Goal: Transaction & Acquisition: Book appointment/travel/reservation

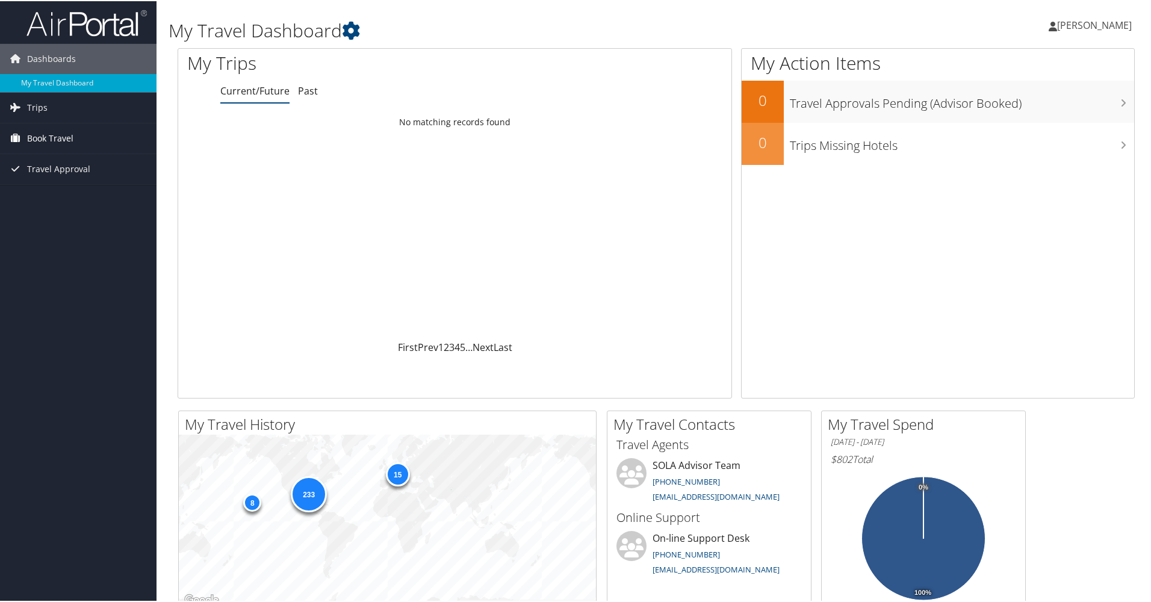
click at [48, 145] on span "Book Travel" at bounding box center [50, 137] width 46 height 30
click at [64, 182] on link "Book/Manage Online Trips" at bounding box center [78, 179] width 157 height 18
click at [48, 183] on link "Book/Manage Online Trips" at bounding box center [78, 179] width 157 height 18
click at [47, 185] on link "Book/Manage Online Trips" at bounding box center [78, 179] width 157 height 18
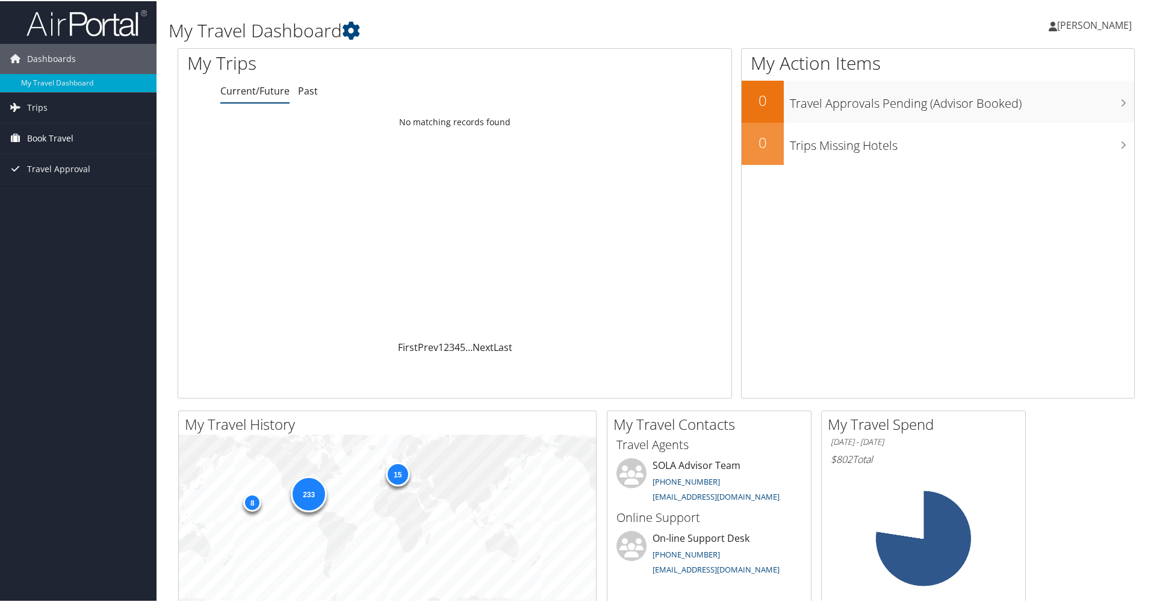
click at [52, 141] on span "Book Travel" at bounding box center [50, 137] width 46 height 30
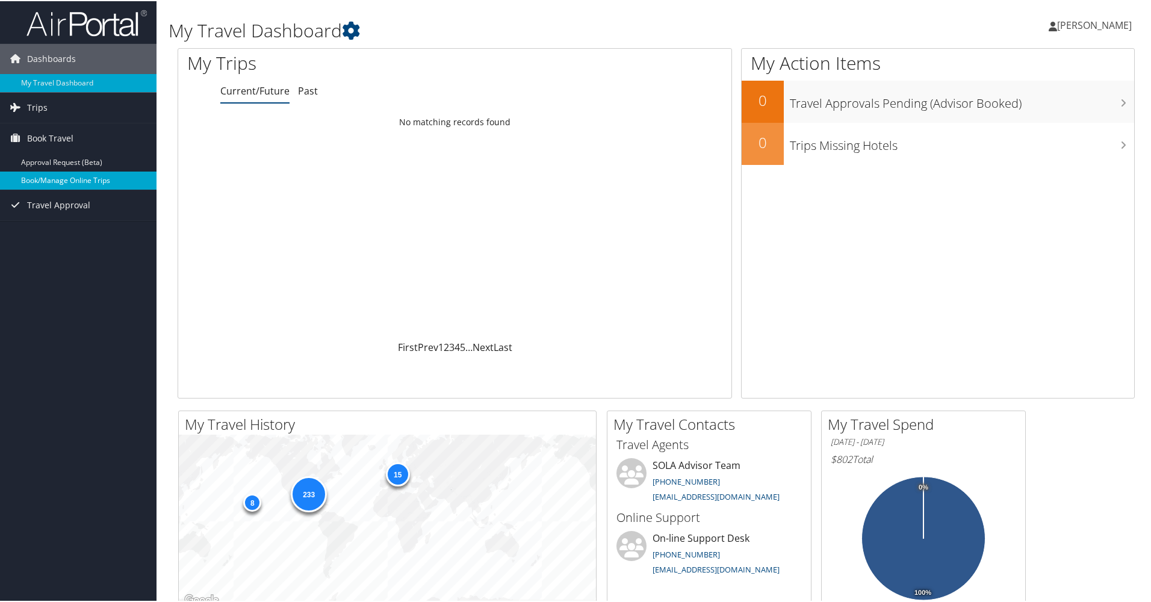
click at [75, 175] on link "Book/Manage Online Trips" at bounding box center [78, 179] width 157 height 18
